Goal: Task Accomplishment & Management: Use online tool/utility

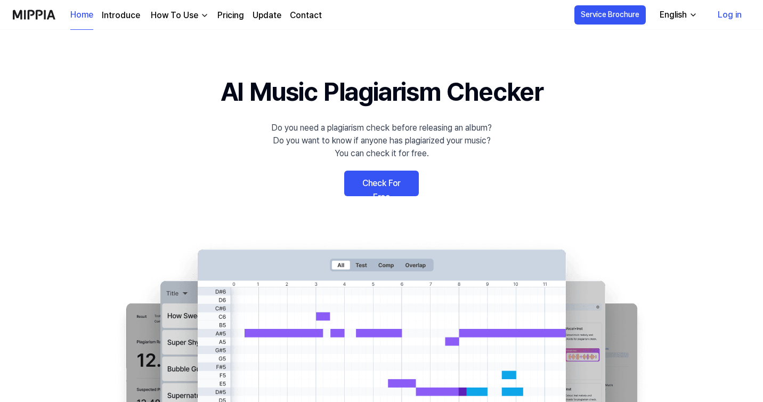
click at [381, 186] on link "Check For Free" at bounding box center [381, 183] width 75 height 26
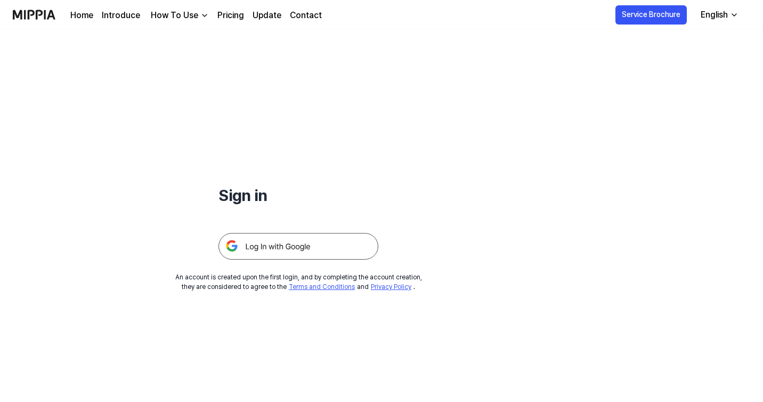
click at [289, 244] on img at bounding box center [298, 246] width 160 height 27
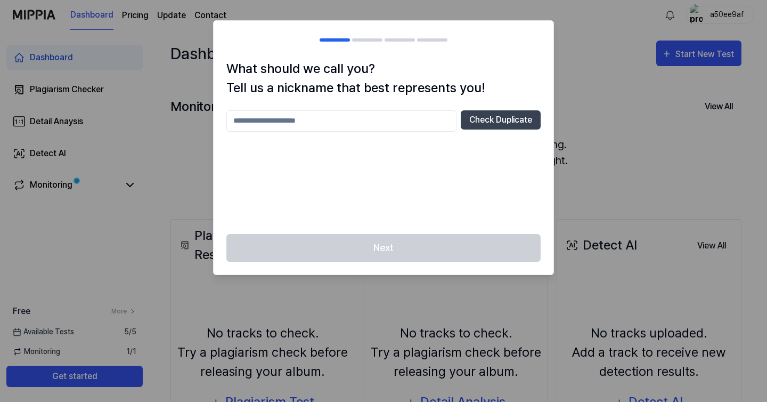
click at [324, 117] on input "text" at bounding box center [341, 120] width 230 height 21
click at [330, 151] on div "********* Check Duplicate" at bounding box center [383, 165] width 314 height 111
click at [349, 117] on input "*********" at bounding box center [341, 120] width 230 height 21
drag, startPoint x: 287, startPoint y: 118, endPoint x: 223, endPoint y: 122, distance: 64.0
click at [222, 122] on div "What should we call you? Tell us a nickname that best represents you! *********…" at bounding box center [384, 146] width 340 height 175
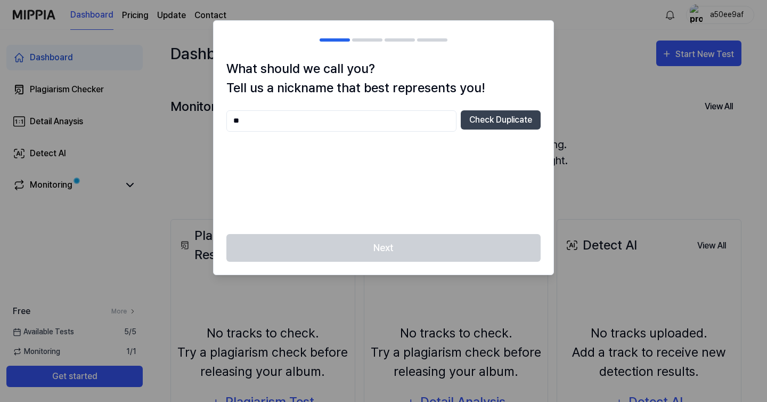
type input "*"
type input "********"
click at [522, 125] on button "Check Duplicate" at bounding box center [501, 119] width 80 height 19
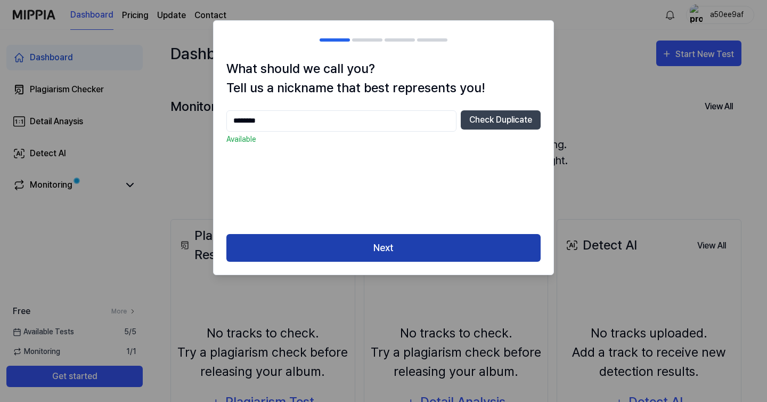
click at [404, 244] on button "Next" at bounding box center [383, 248] width 314 height 28
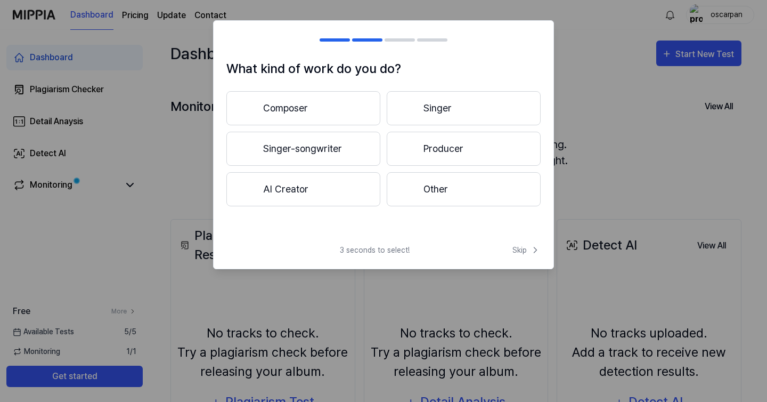
click at [318, 101] on button "Composer" at bounding box center [303, 108] width 154 height 34
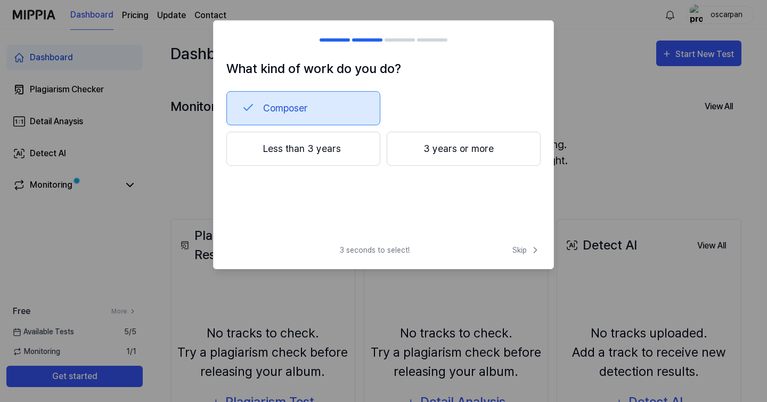
click at [509, 249] on div "3 seconds to select! Skip" at bounding box center [384, 256] width 340 height 24
click at [519, 249] on span "Skip" at bounding box center [526, 249] width 28 height 11
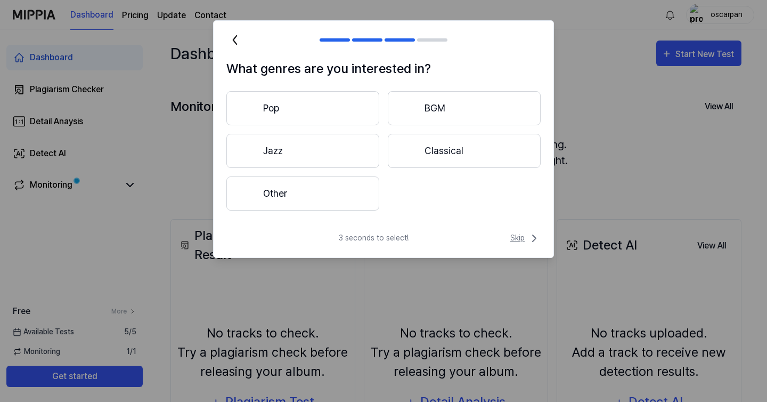
click at [528, 236] on icon at bounding box center [534, 238] width 13 height 13
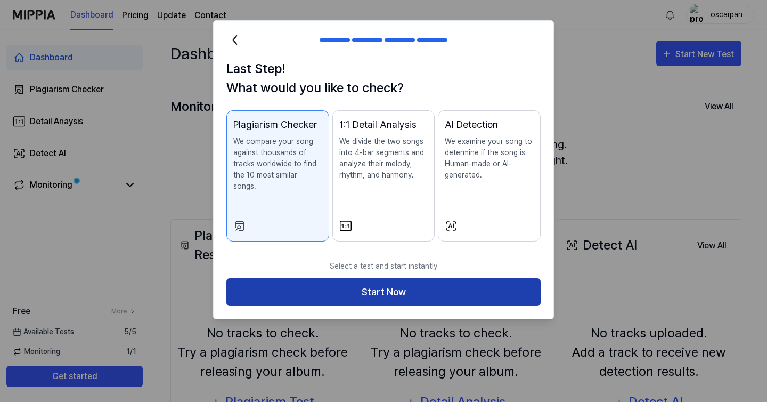
click at [448, 278] on button "Start Now" at bounding box center [383, 292] width 314 height 28
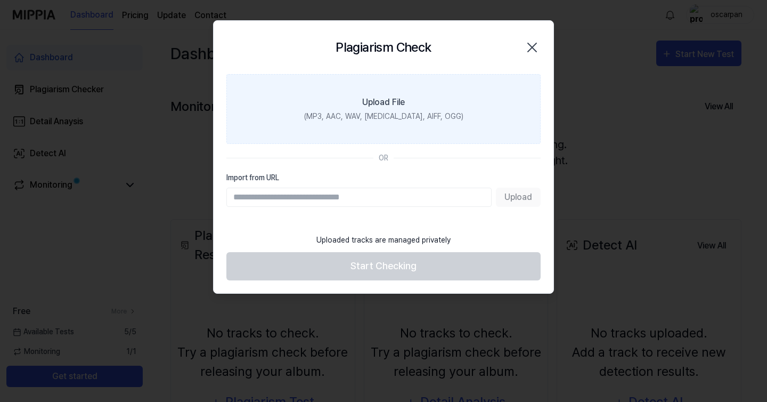
click at [415, 104] on label "Upload File (MP3, AAC, WAV, [MEDICAL_DATA], AIFF, OGG)" at bounding box center [383, 109] width 314 height 70
click at [0, 0] on input "Upload File (MP3, AAC, WAV, [MEDICAL_DATA], AIFF, OGG)" at bounding box center [0, 0] width 0 height 0
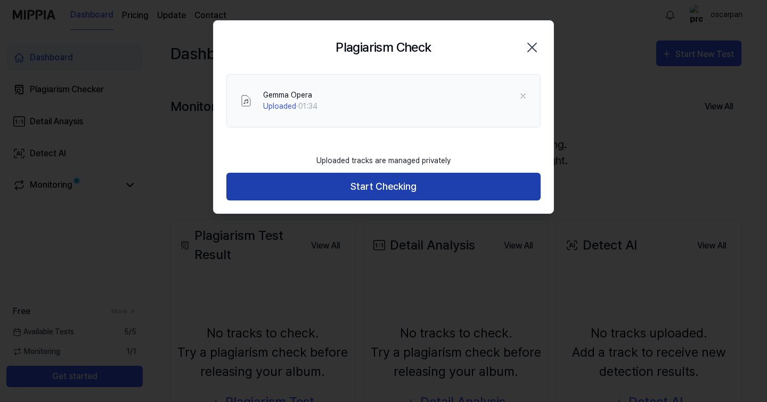
click at [426, 182] on button "Start Checking" at bounding box center [383, 187] width 314 height 28
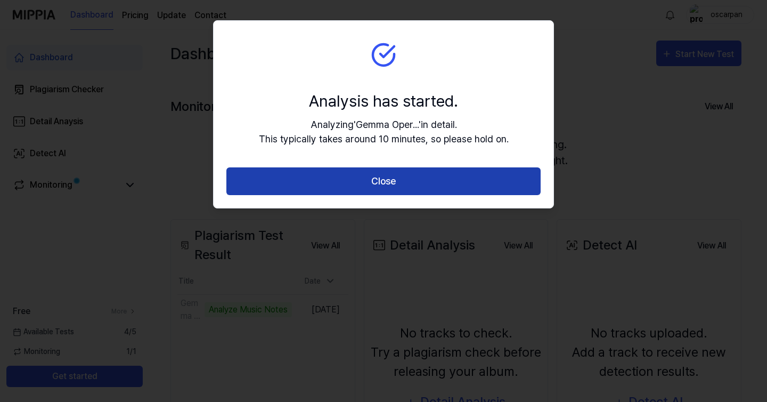
click at [446, 175] on button "Close" at bounding box center [383, 181] width 314 height 28
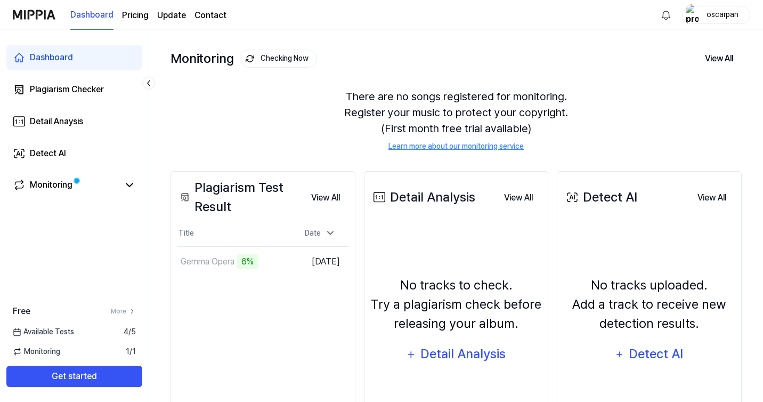
scroll to position [46, 0]
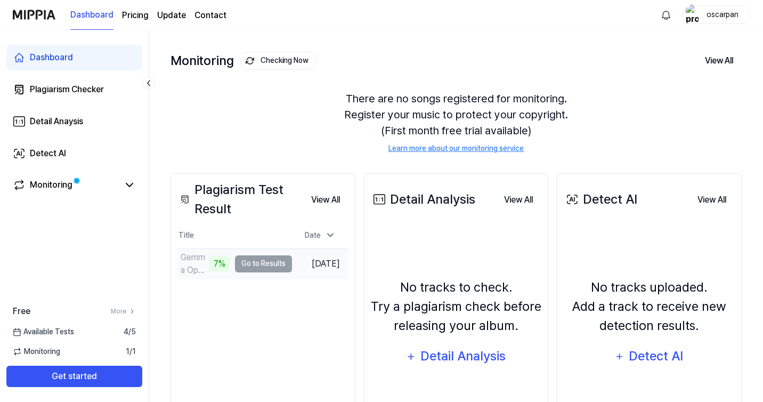
click at [248, 261] on td "Gemma Opera 7% Go to Results" at bounding box center [234, 264] width 114 height 30
click at [250, 270] on td "Gemma Opera 7% Go to Results" at bounding box center [234, 264] width 114 height 30
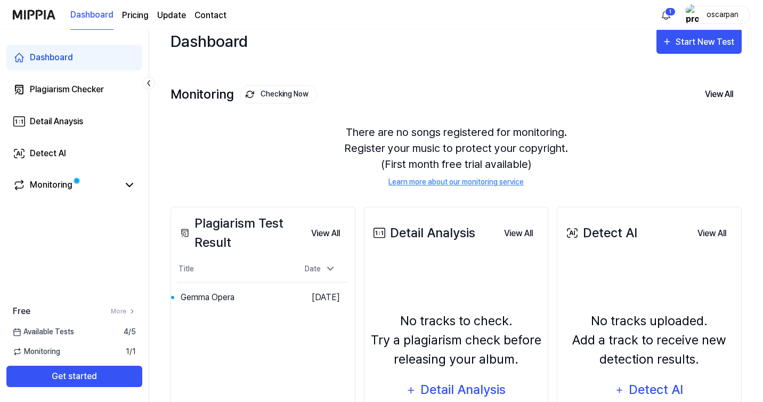
scroll to position [0, 0]
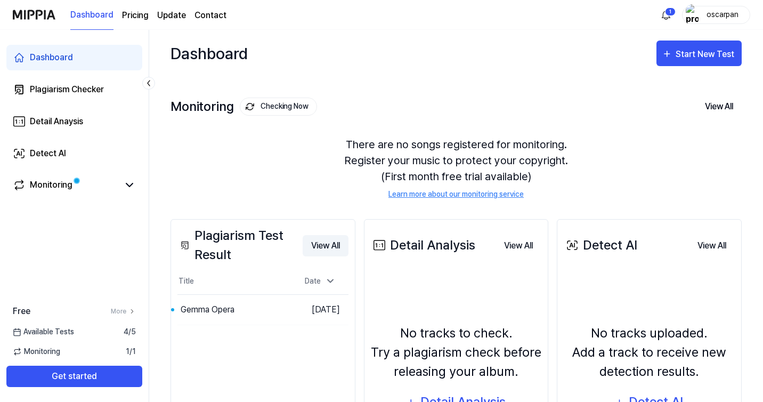
click at [328, 247] on button "View All" at bounding box center [325, 245] width 46 height 21
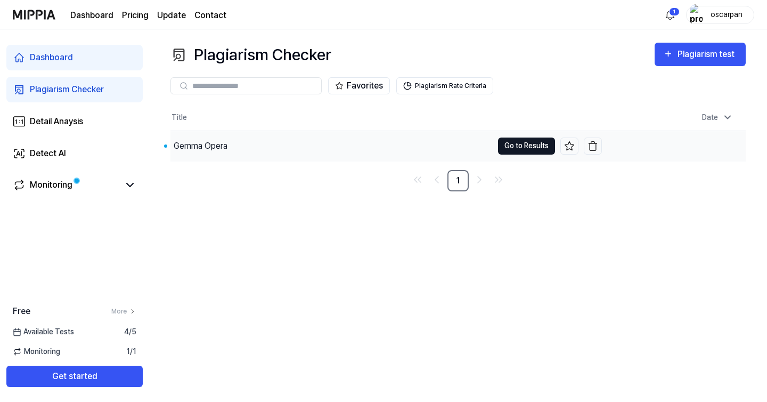
click at [528, 145] on button "Go to Results" at bounding box center [526, 145] width 57 height 17
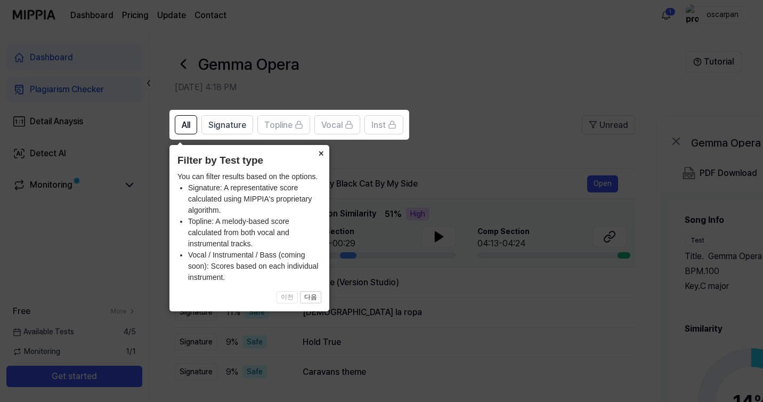
click at [317, 153] on button "×" at bounding box center [320, 152] width 17 height 15
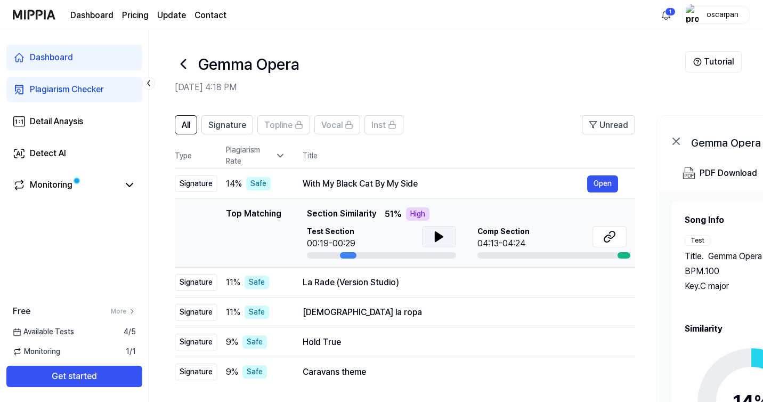
click at [438, 238] on icon at bounding box center [438, 237] width 7 height 10
click at [596, 182] on button "Open" at bounding box center [602, 183] width 31 height 17
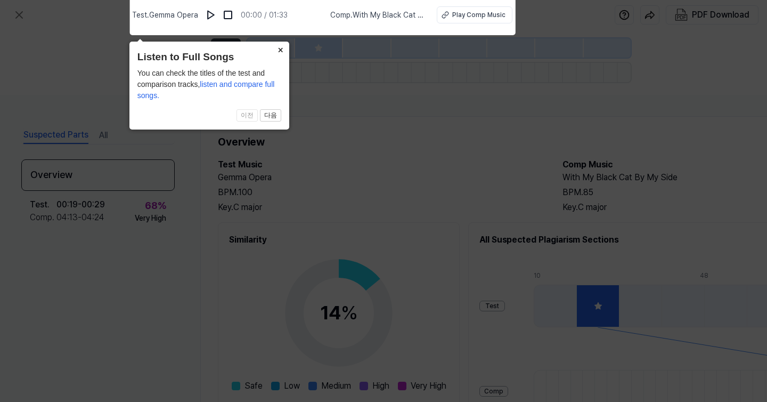
click at [283, 49] on button "×" at bounding box center [280, 49] width 17 height 15
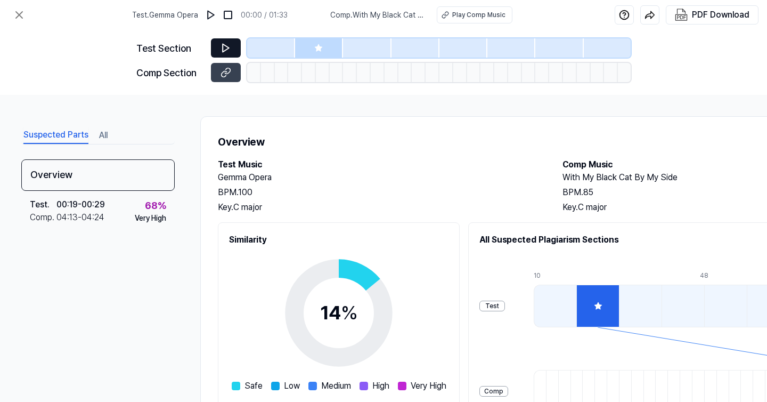
click at [231, 42] on button at bounding box center [226, 47] width 30 height 19
click at [229, 47] on icon at bounding box center [225, 48] width 11 height 11
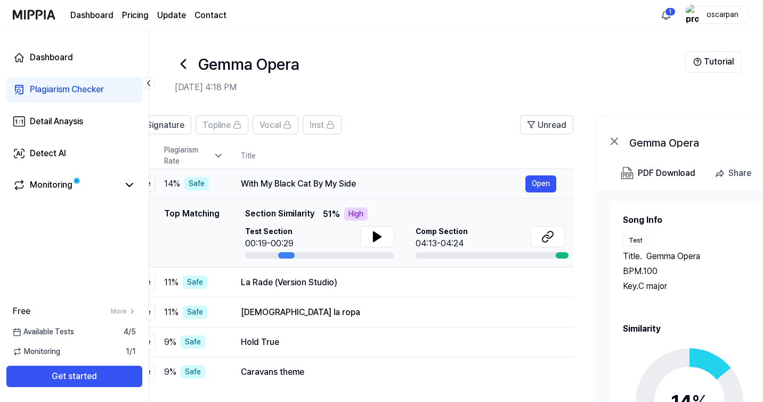
drag, startPoint x: 427, startPoint y: 185, endPoint x: 365, endPoint y: 189, distance: 61.9
click at [365, 189] on div "With My Black Cat By My Side" at bounding box center [383, 183] width 284 height 13
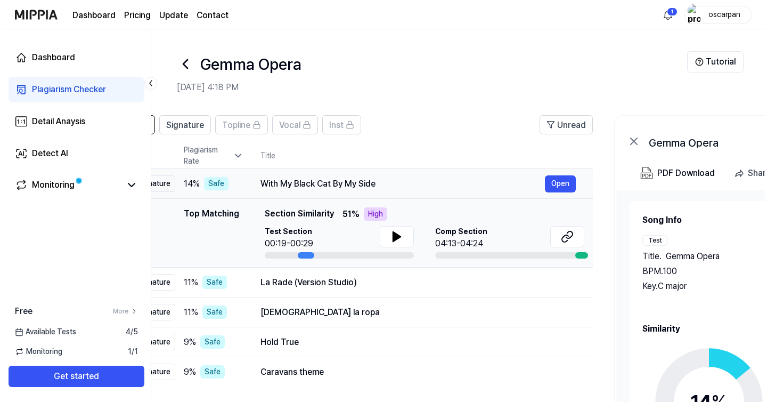
scroll to position [0, 23]
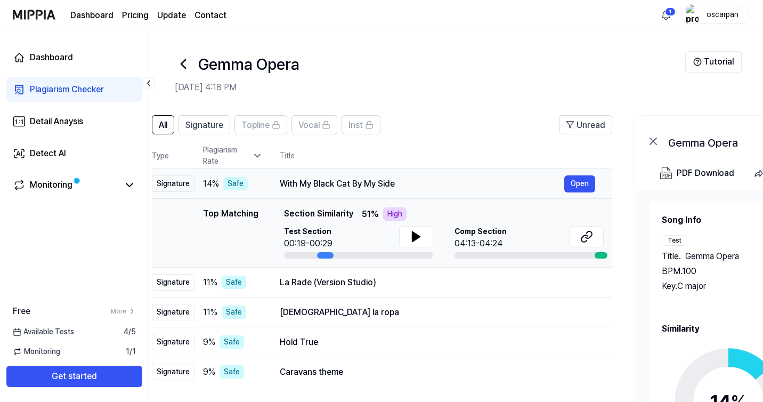
drag, startPoint x: 366, startPoint y: 188, endPoint x: 462, endPoint y: 182, distance: 96.6
click at [405, 188] on div "With My Black Cat By My Side" at bounding box center [422, 183] width 284 height 13
click at [573, 181] on button "Open" at bounding box center [579, 183] width 31 height 17
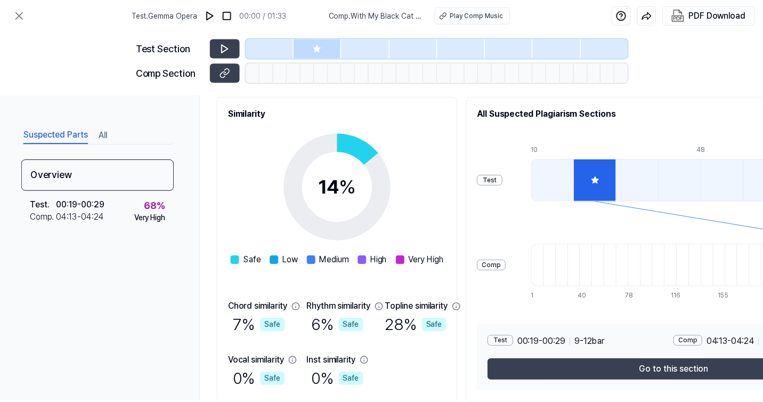
scroll to position [169, 0]
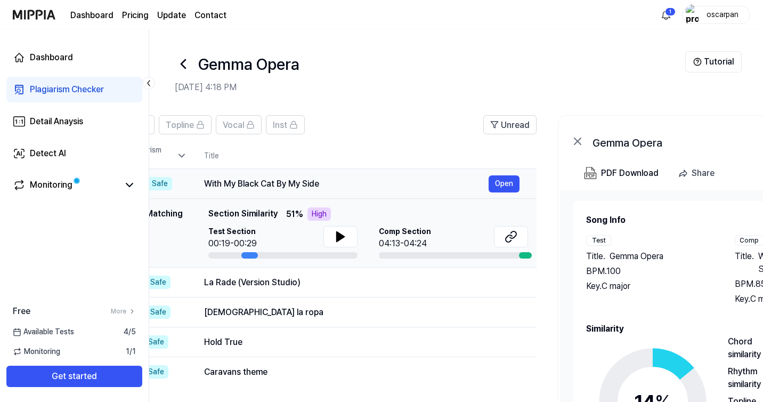
drag, startPoint x: 428, startPoint y: 185, endPoint x: 329, endPoint y: 183, distance: 98.5
click at [329, 183] on div "With My Black Cat By My Side" at bounding box center [346, 183] width 284 height 13
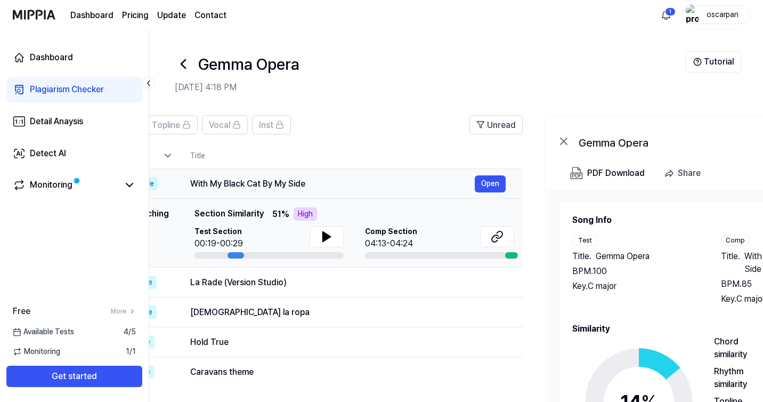
drag, startPoint x: 312, startPoint y: 182, endPoint x: 294, endPoint y: 182, distance: 17.6
click at [298, 182] on div "With My Black Cat By My Side" at bounding box center [332, 183] width 284 height 13
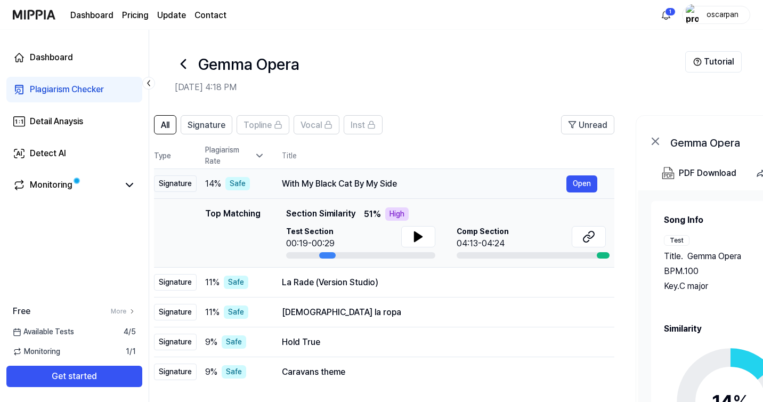
scroll to position [0, 19]
drag, startPoint x: 194, startPoint y: 185, endPoint x: 290, endPoint y: 183, distance: 95.3
click at [288, 183] on div "With My Black Cat By My Side" at bounding box center [425, 183] width 284 height 13
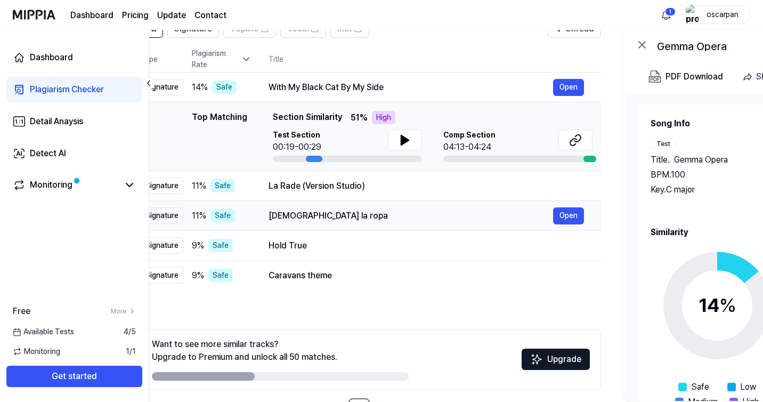
scroll to position [0, 40]
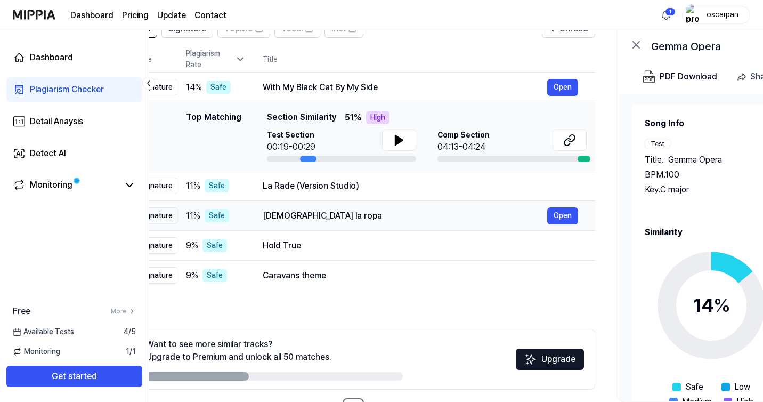
drag, startPoint x: 354, startPoint y: 215, endPoint x: 333, endPoint y: 216, distance: 20.8
click at [333, 216] on div "[DEMOGRAPHIC_DATA] la ropa" at bounding box center [405, 215] width 284 height 13
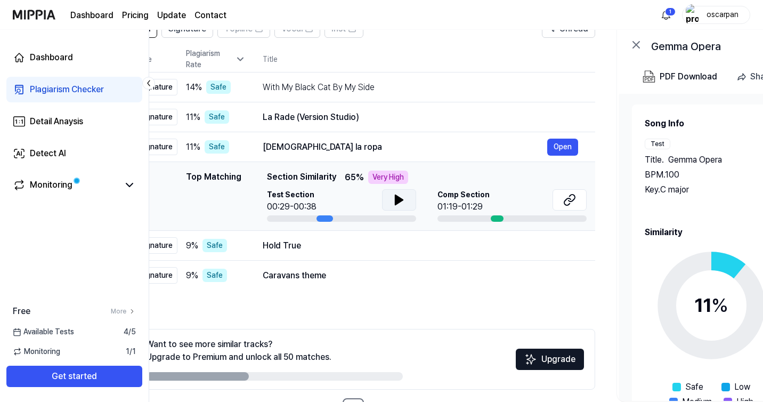
click at [396, 195] on icon at bounding box center [398, 200] width 7 height 10
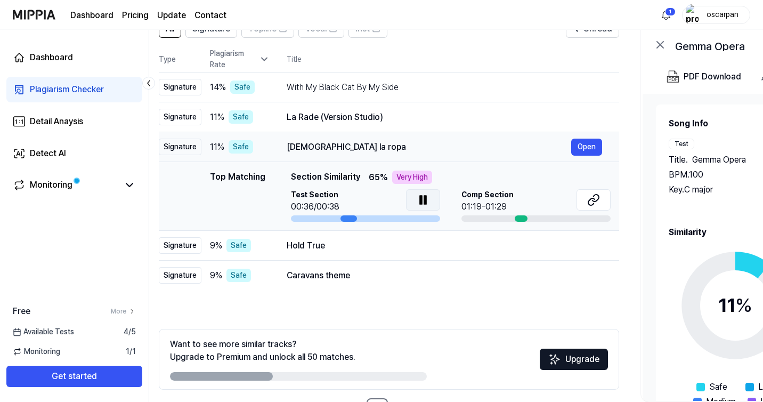
scroll to position [0, 0]
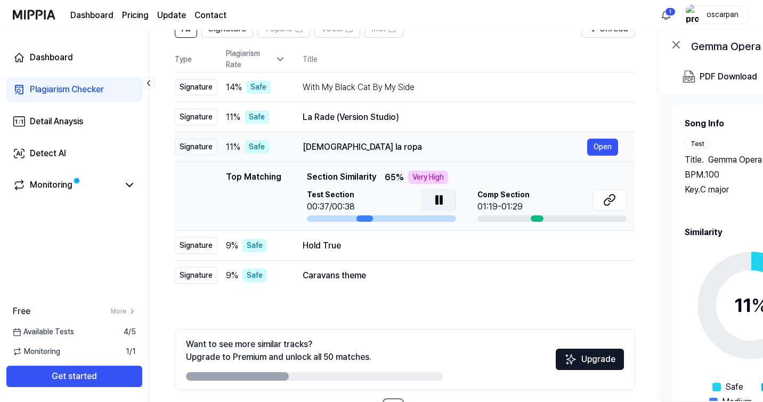
drag, startPoint x: 288, startPoint y: 144, endPoint x: 320, endPoint y: 144, distance: 32.0
click at [320, 144] on div "[DEMOGRAPHIC_DATA] la ropa" at bounding box center [444, 147] width 284 height 13
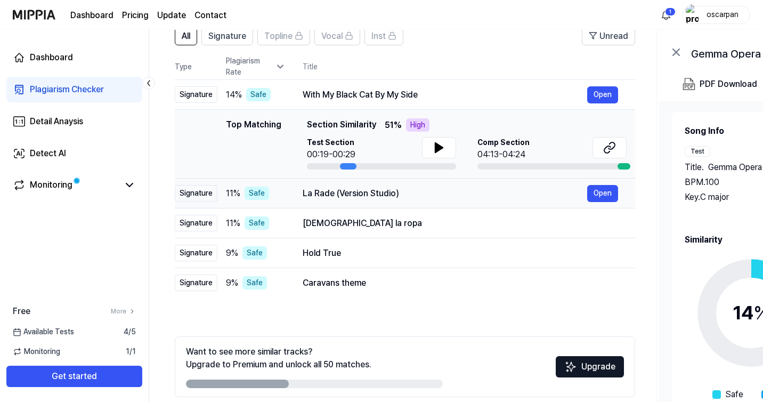
scroll to position [88, 0]
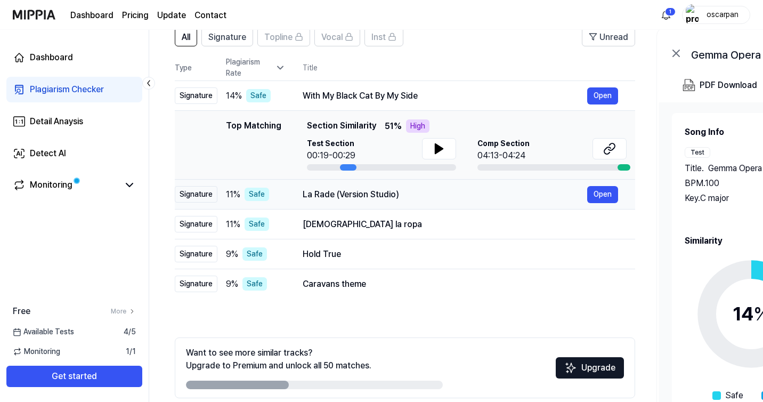
click at [394, 197] on div "La Rade (Version Studio)" at bounding box center [444, 194] width 284 height 13
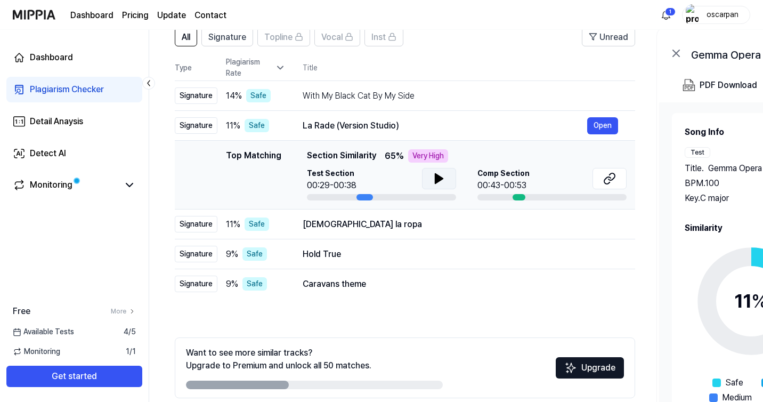
click at [443, 177] on icon at bounding box center [438, 178] width 13 height 13
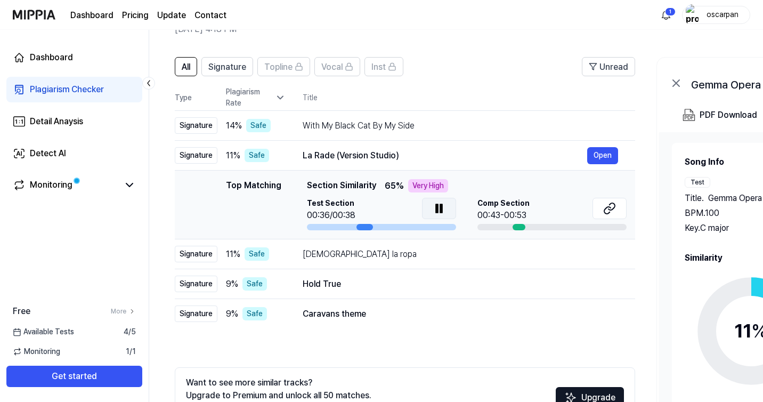
scroll to position [53, 0]
